Goal: Entertainment & Leisure: Browse casually

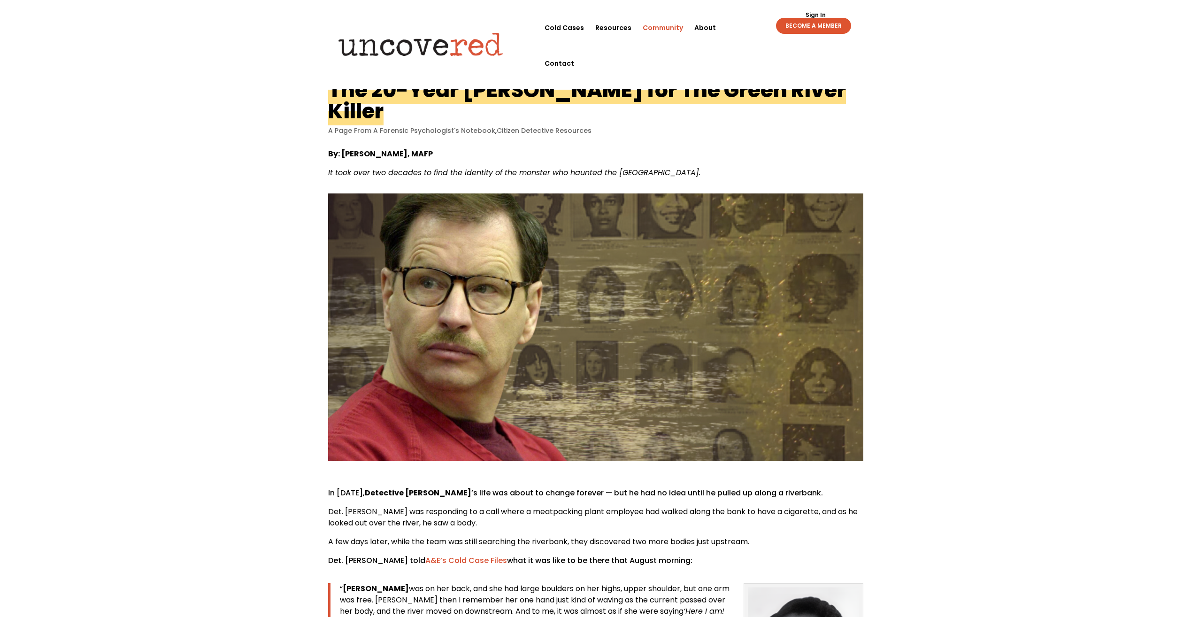
click at [649, 43] on link "Community" at bounding box center [663, 28] width 40 height 36
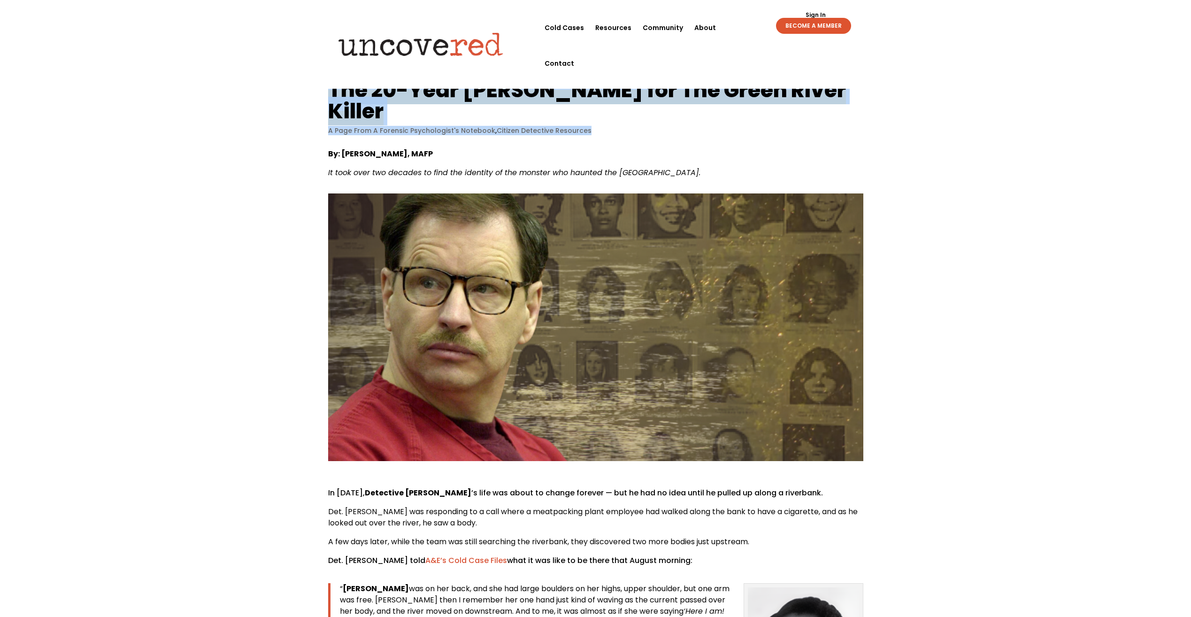
drag, startPoint x: 324, startPoint y: 92, endPoint x: 747, endPoint y: 112, distance: 423.6
drag, startPoint x: 747, startPoint y: 112, endPoint x: 672, endPoint y: 45, distance: 101.1
click at [672, 45] on link "Community" at bounding box center [663, 28] width 40 height 36
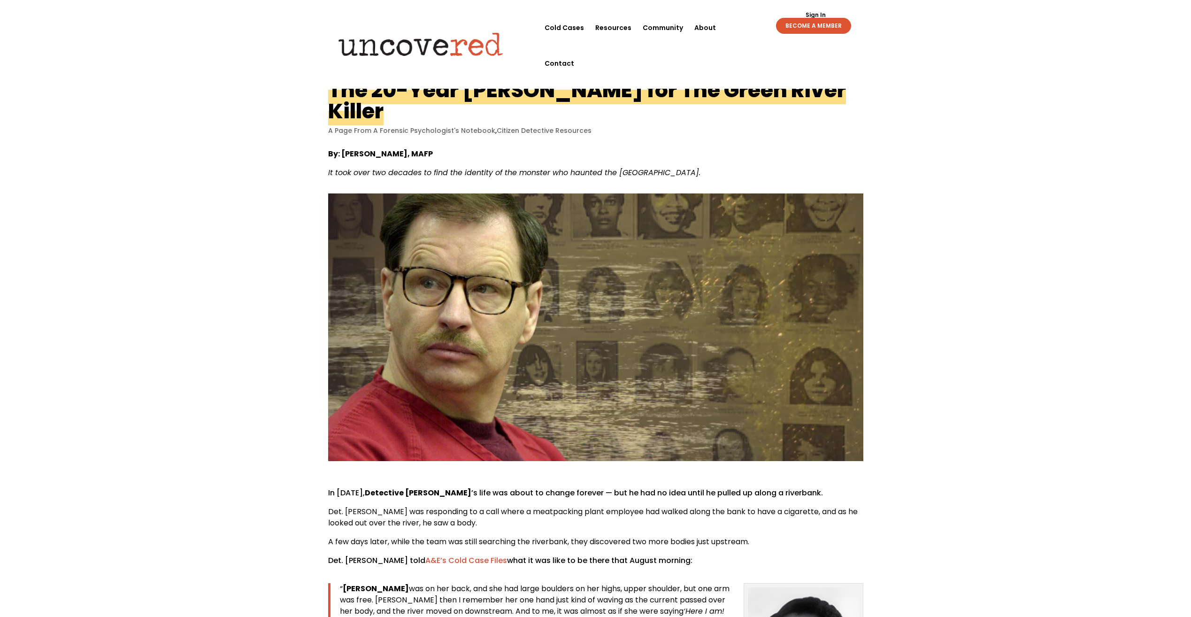
drag, startPoint x: 326, startPoint y: 90, endPoint x: 624, endPoint y: 139, distance: 302.2
copy article "The 20-Year [PERSON_NAME] for The Green River Killer A Page From A Forensic Psy…"
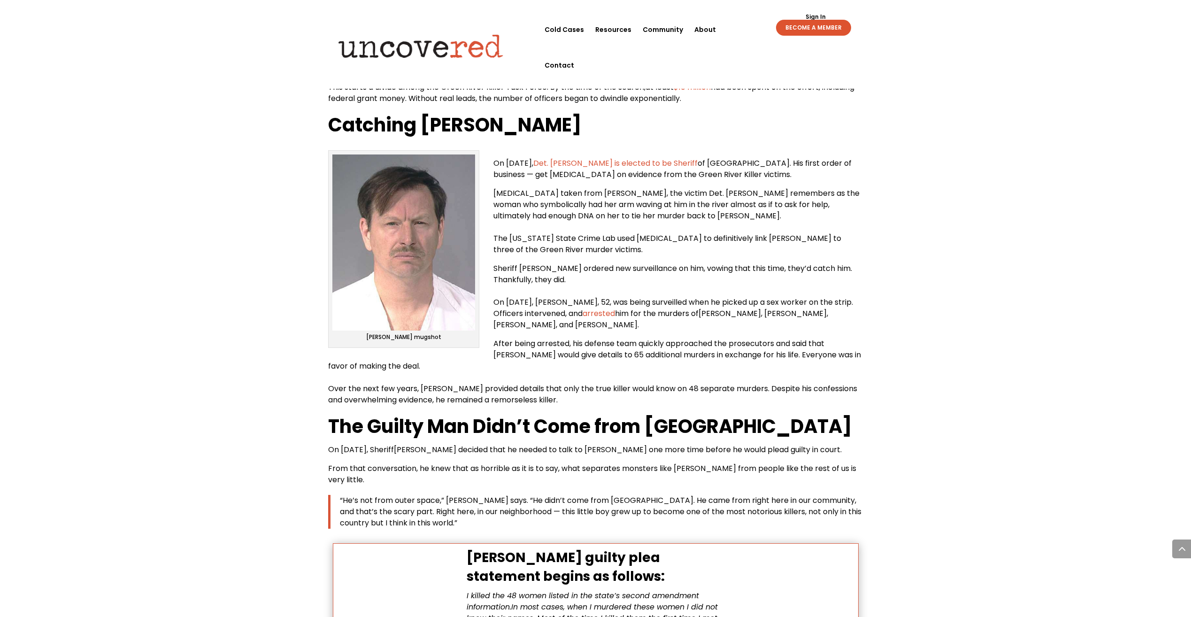
scroll to position [3569, 0]
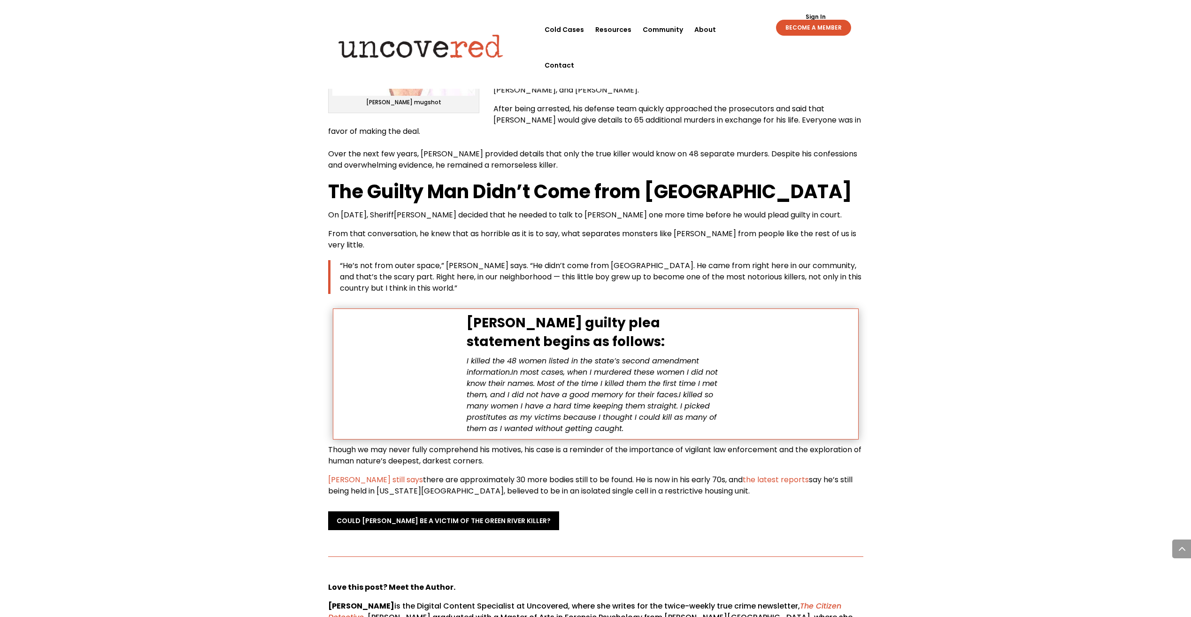
scroll to position [3287, 0]
